Goal: Information Seeking & Learning: Learn about a topic

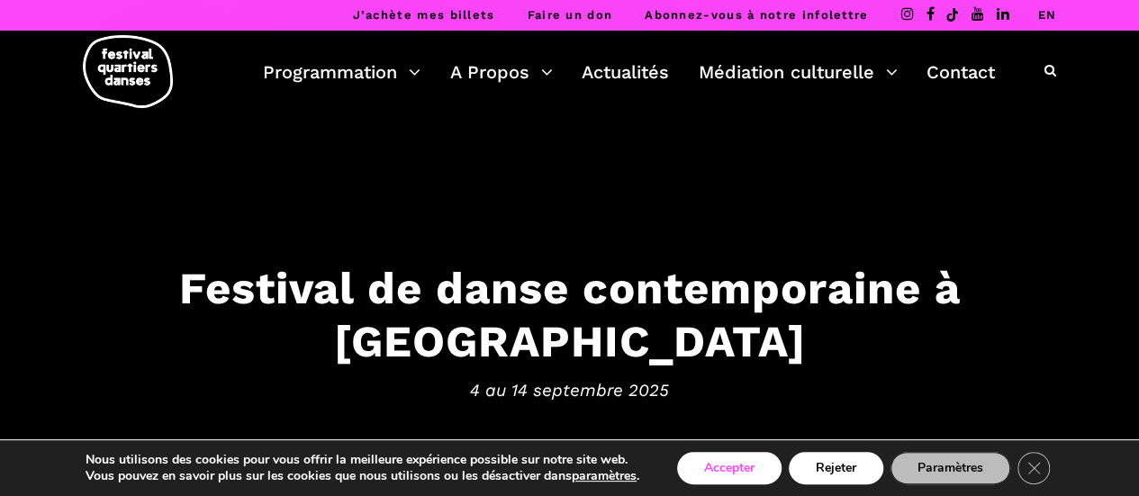
click at [718, 475] on button "Accepter" at bounding box center [729, 468] width 104 height 32
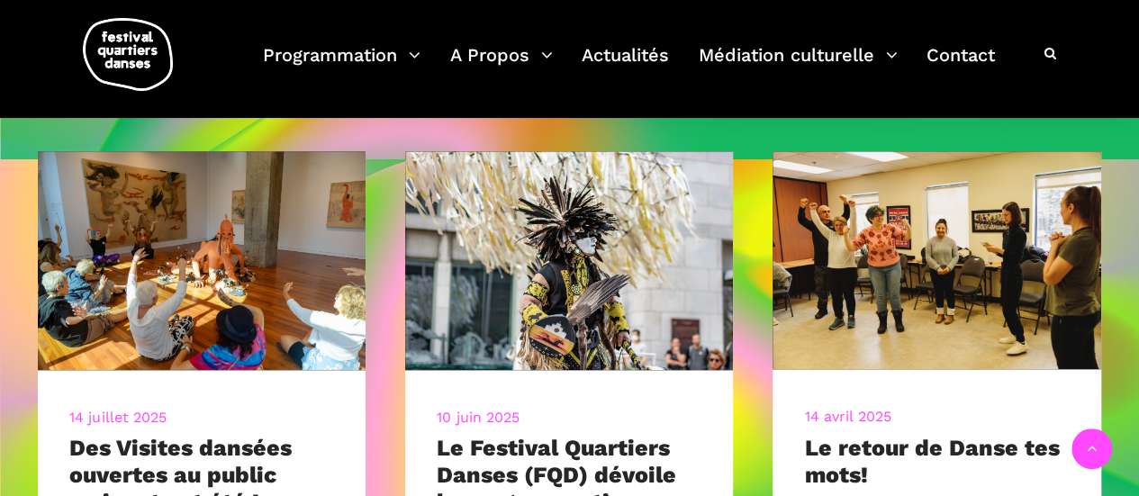
scroll to position [810, 0]
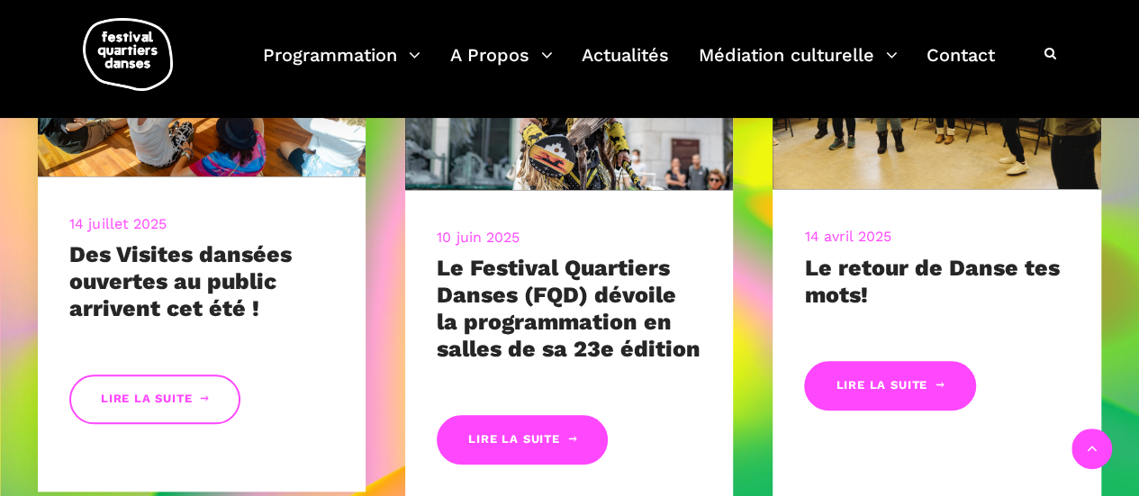
click at [117, 394] on link "Lire la suite" at bounding box center [154, 399] width 171 height 50
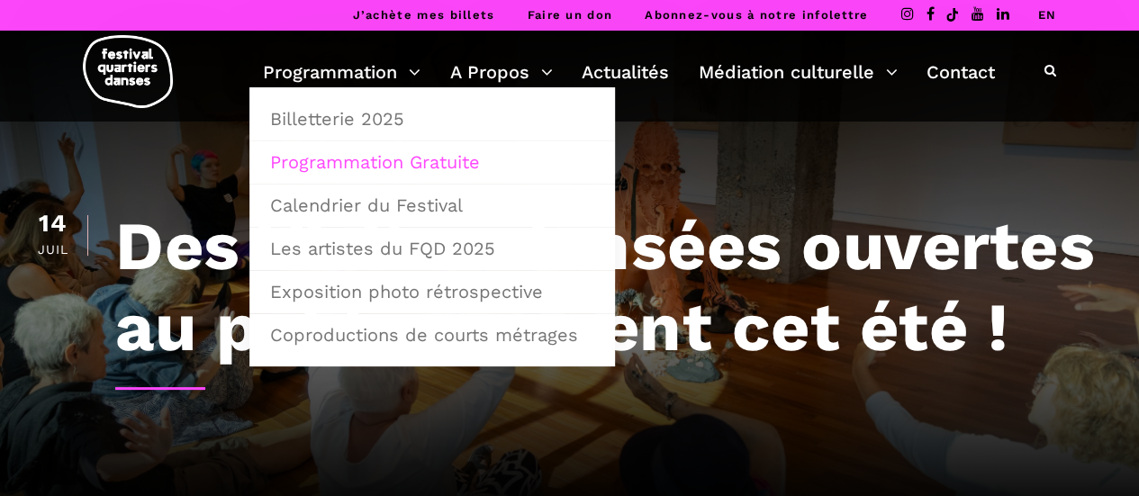
click at [412, 165] on link "Programmation Gratuite" at bounding box center [432, 161] width 346 height 41
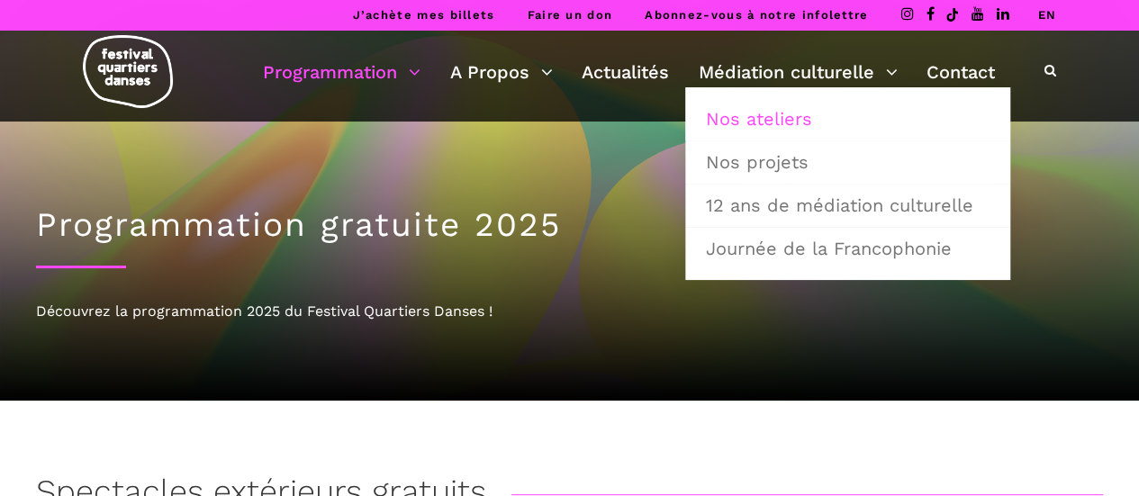
click at [798, 120] on link "Nos ateliers" at bounding box center [847, 118] width 305 height 41
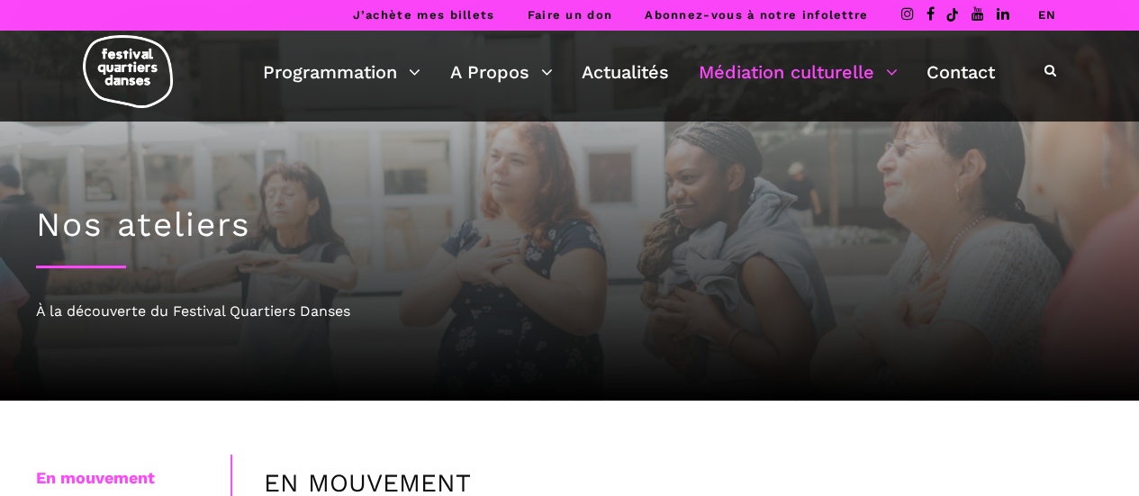
click at [107, 83] on img at bounding box center [128, 71] width 90 height 73
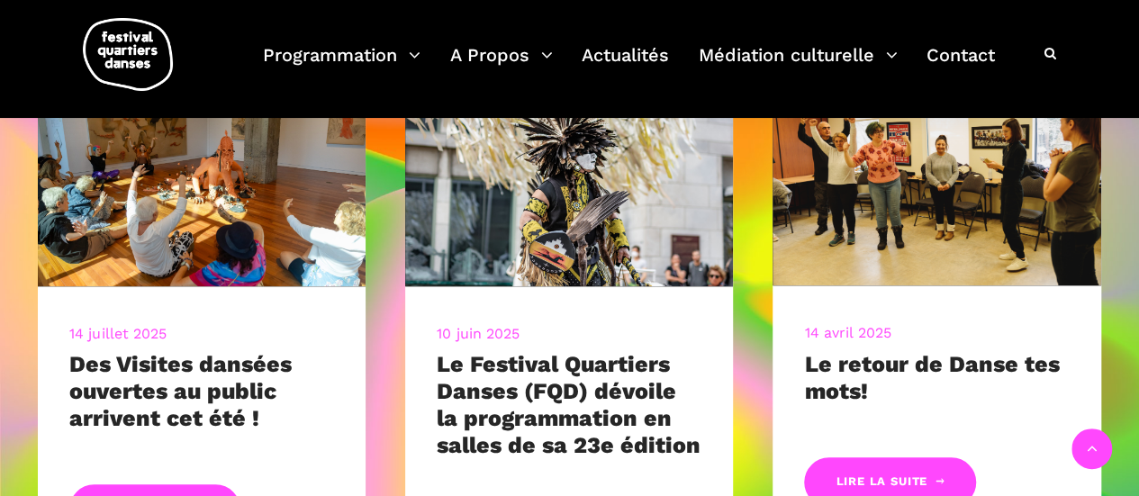
scroll to position [810, 0]
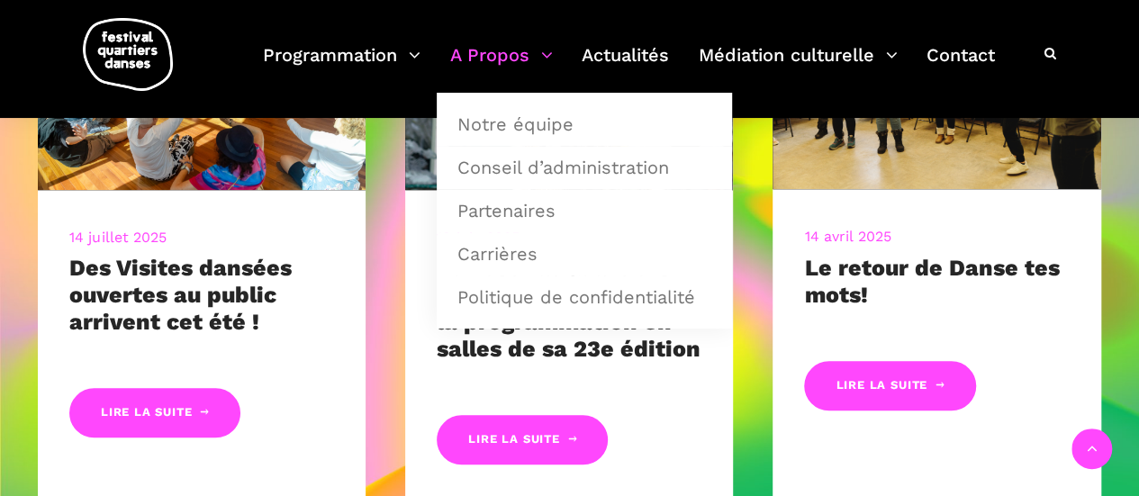
click at [547, 54] on link "A Propos" at bounding box center [501, 66] width 103 height 53
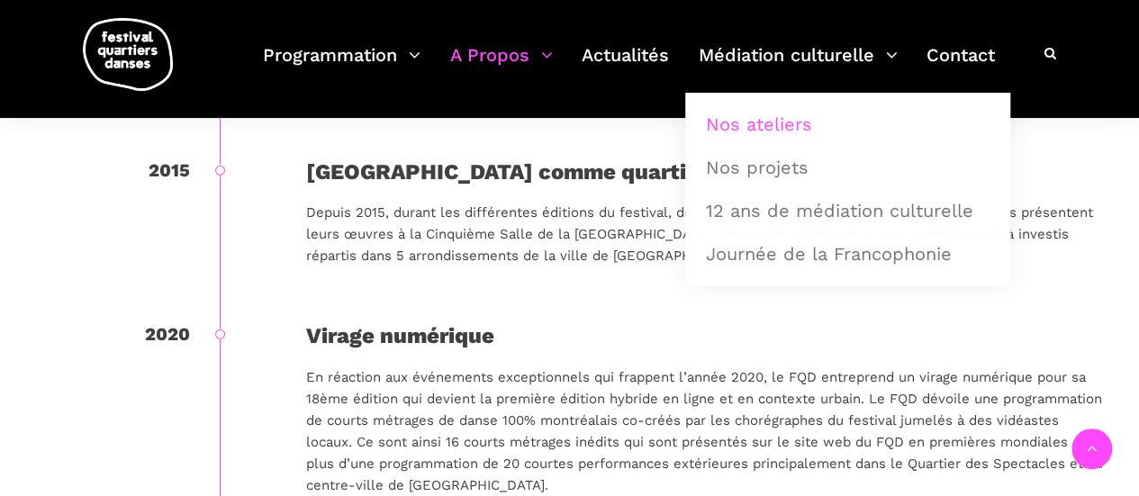
scroll to position [2161, 0]
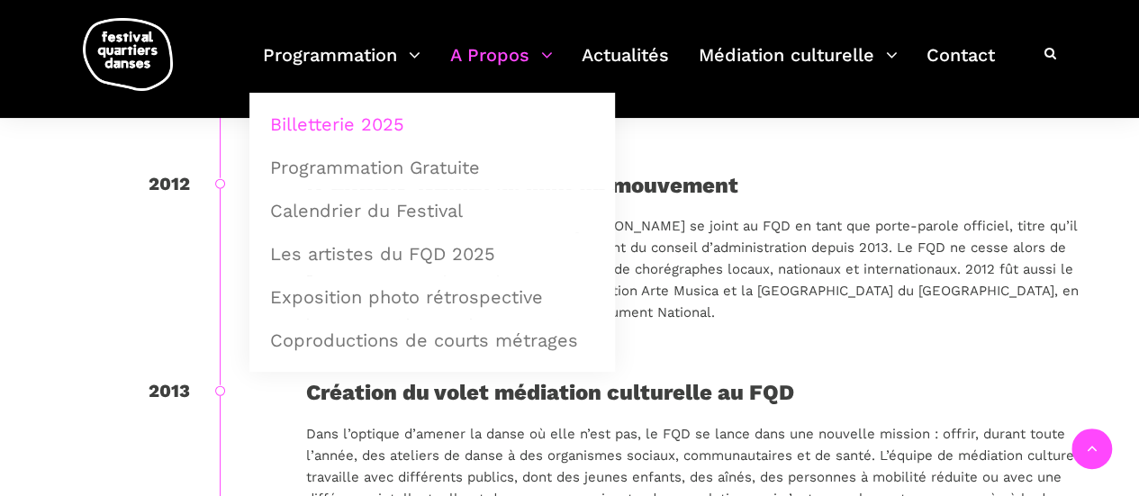
click at [373, 124] on link "Billetterie 2025" at bounding box center [432, 124] width 346 height 41
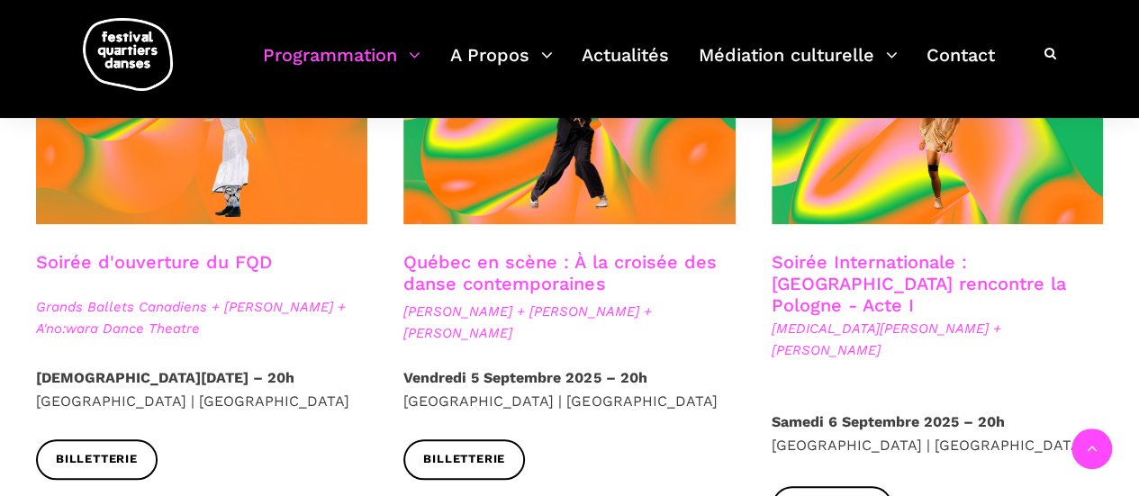
scroll to position [540, 0]
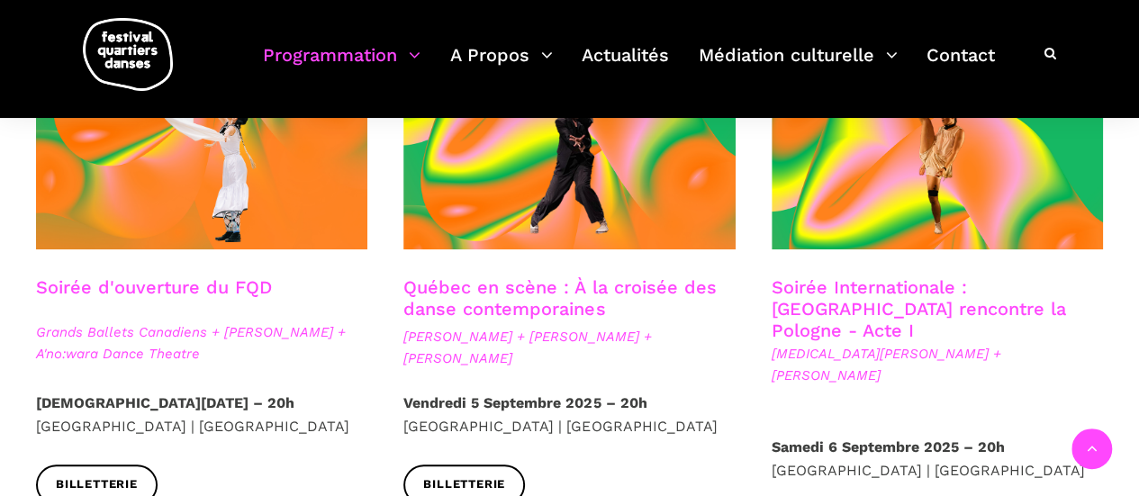
click at [139, 282] on link "Soirée d'ouverture du FQD" at bounding box center [154, 287] width 236 height 22
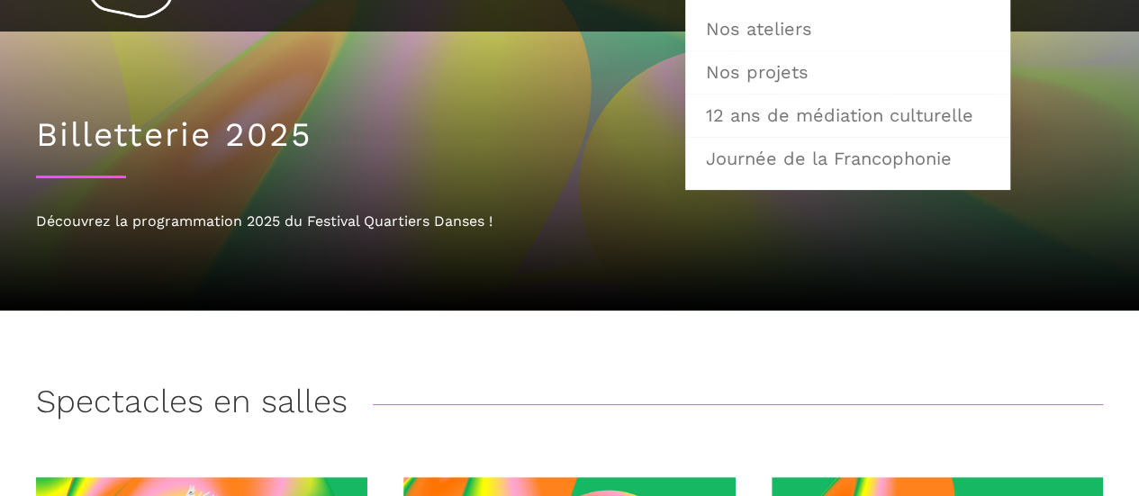
scroll to position [0, 0]
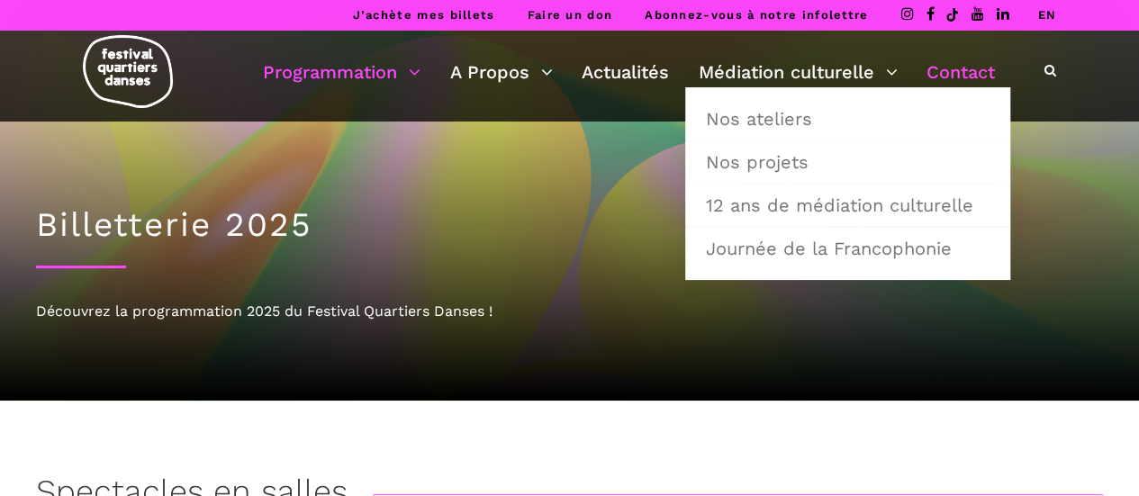
click at [965, 64] on link "Contact" at bounding box center [960, 72] width 68 height 31
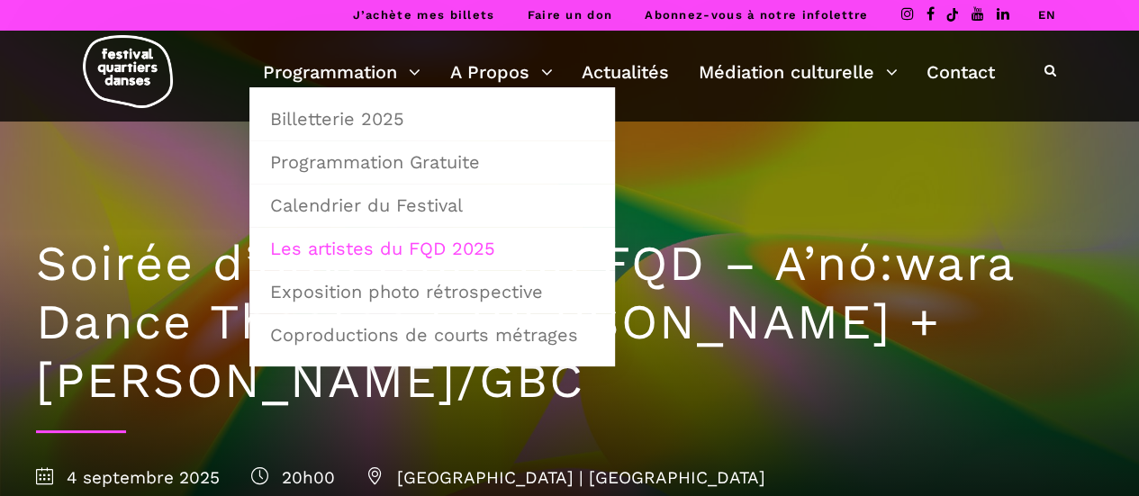
click at [452, 242] on link "Les artistes du FQD 2025" at bounding box center [432, 248] width 346 height 41
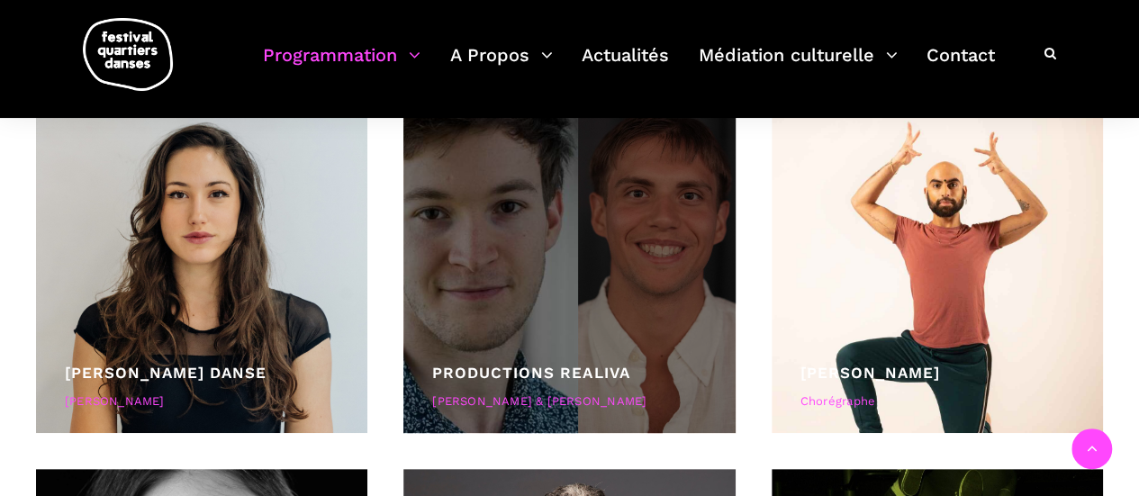
scroll to position [5929, 0]
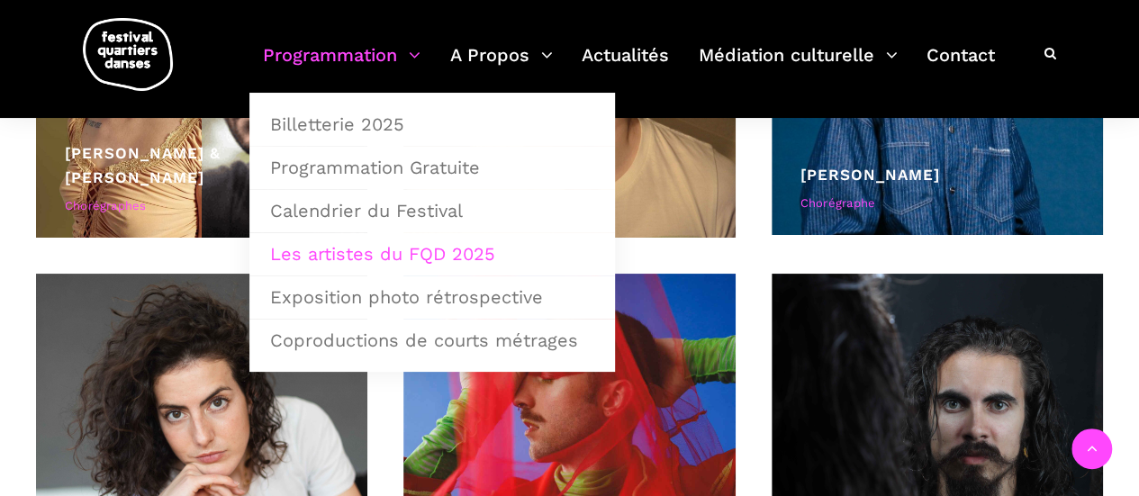
click at [140, 58] on img at bounding box center [128, 54] width 90 height 73
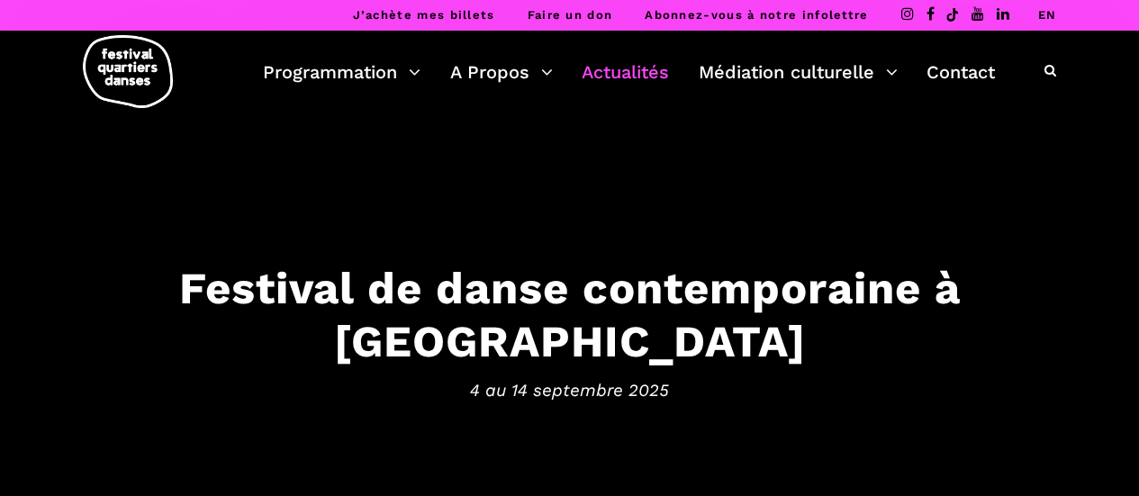
click at [645, 68] on link "Actualités" at bounding box center [625, 72] width 87 height 31
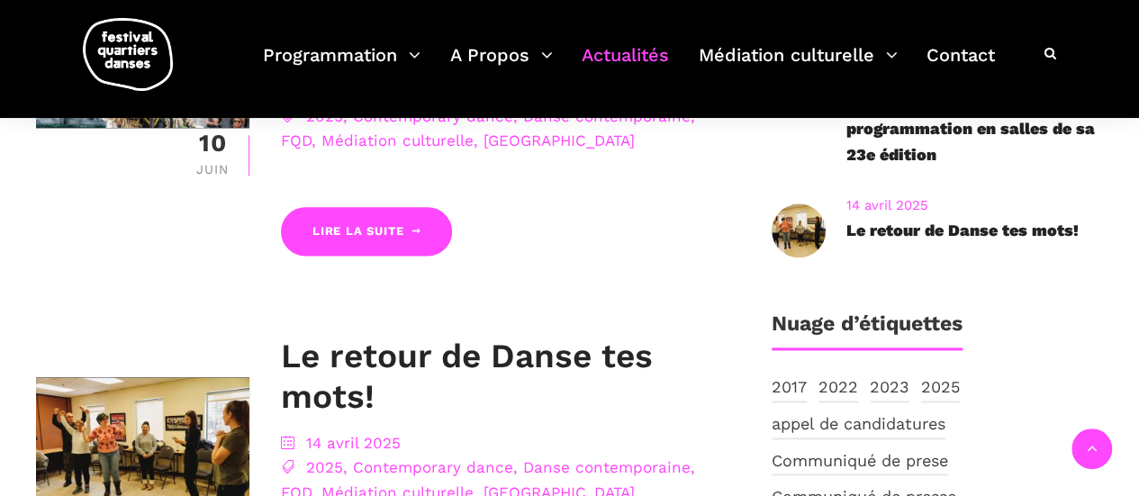
scroll to position [1080, 0]
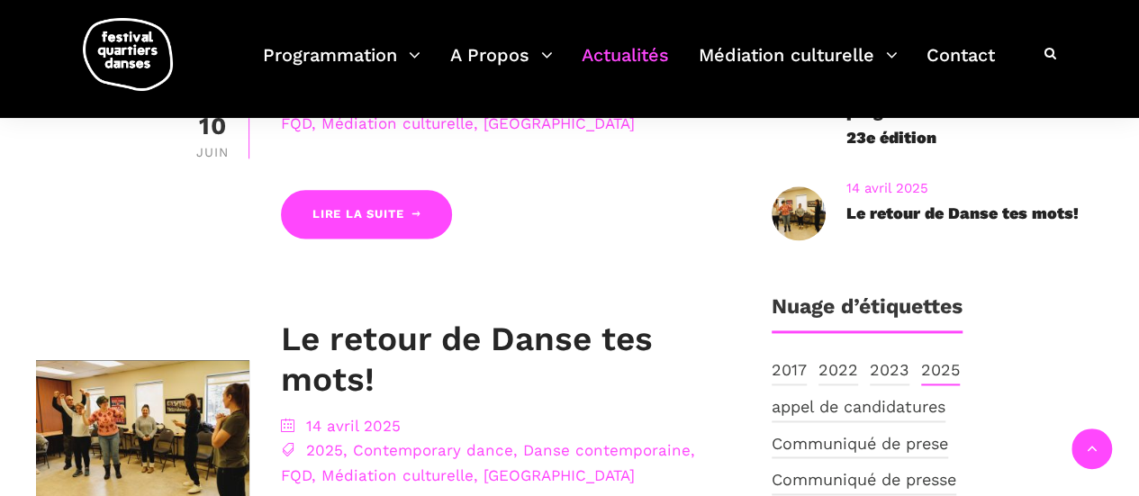
click at [940, 368] on link "2025" at bounding box center [940, 371] width 39 height 28
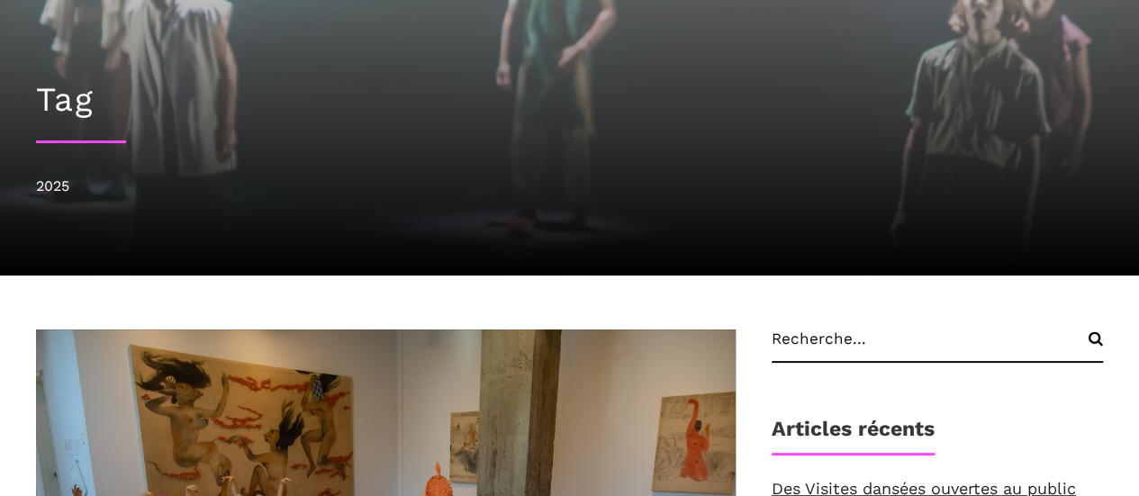
scroll to position [270, 0]
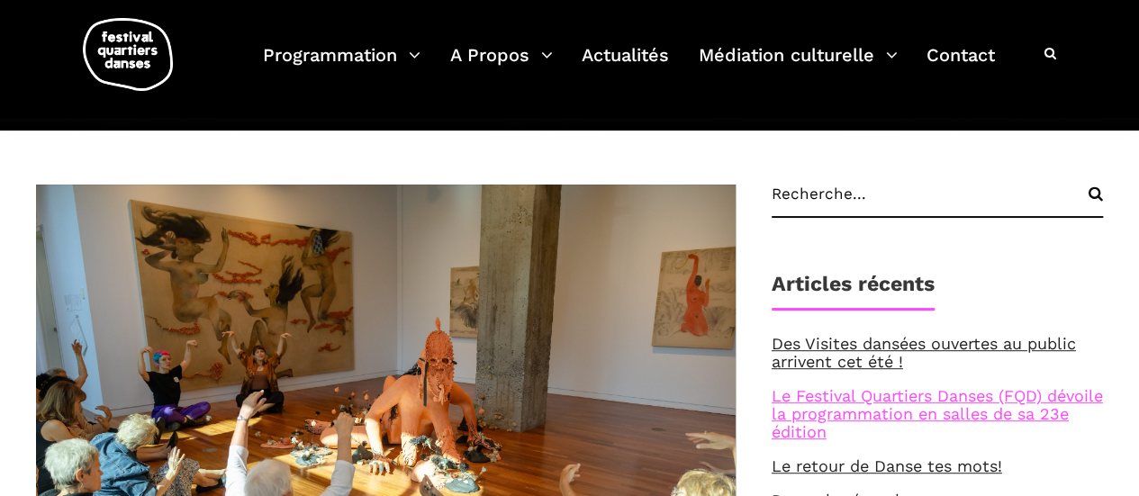
click at [802, 397] on link "Le Festival Quartiers Danses (FQD) dévoile la programmation en salles de sa 23e…" at bounding box center [936, 413] width 331 height 55
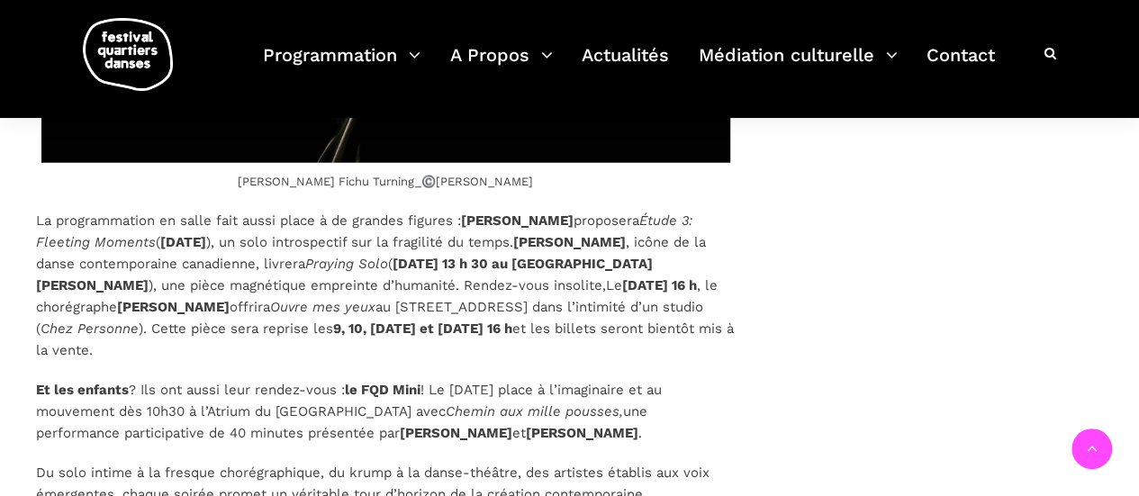
scroll to position [5581, 0]
